Goal: Information Seeking & Learning: Learn about a topic

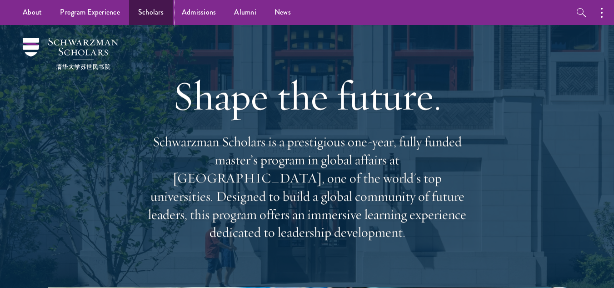
click at [155, 13] on link "Scholars" at bounding box center [151, 12] width 44 height 25
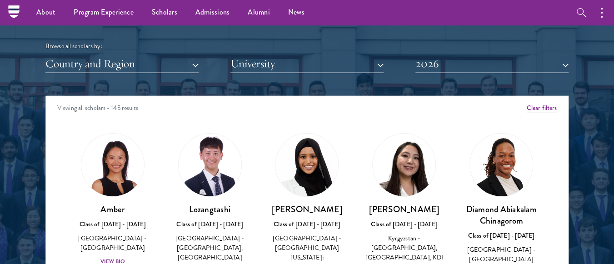
scroll to position [1046, 0]
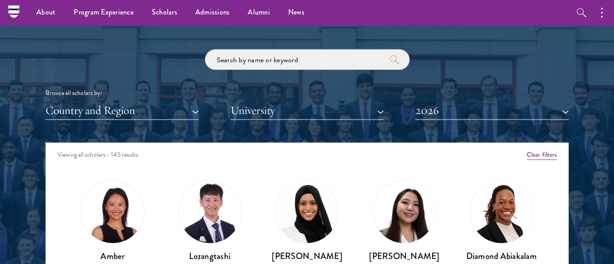
click at [413, 107] on div "Country and Region All Countries and Regions [GEOGRAPHIC_DATA] [GEOGRAPHIC_DATA…" at bounding box center [306, 110] width 523 height 19
click at [426, 115] on button "2026" at bounding box center [492, 110] width 153 height 19
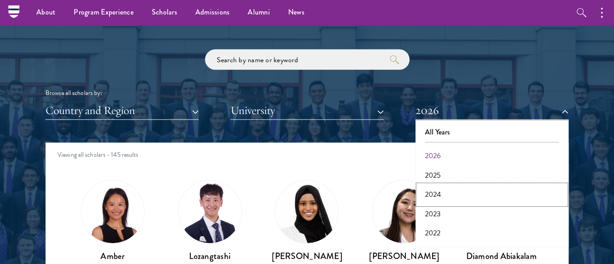
click at [436, 196] on button "2024" at bounding box center [492, 194] width 148 height 19
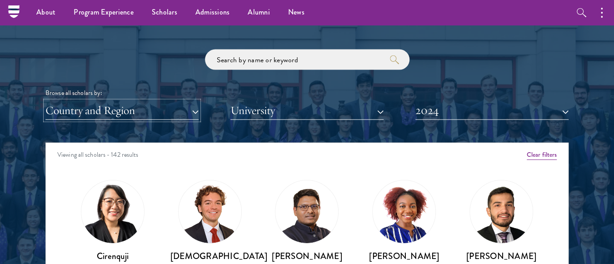
click at [170, 113] on button "Country and Region" at bounding box center [121, 110] width 153 height 19
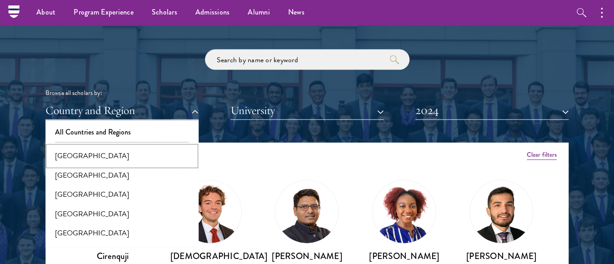
click at [105, 160] on button "[GEOGRAPHIC_DATA]" at bounding box center [122, 155] width 148 height 19
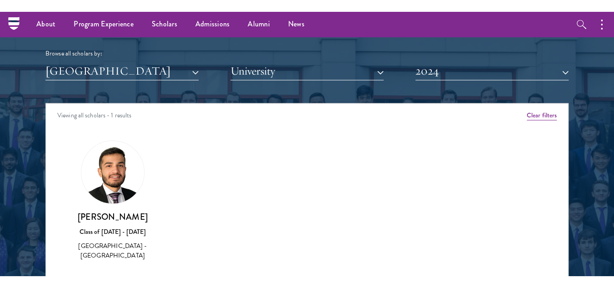
scroll to position [1091, 0]
